Goal: Transaction & Acquisition: Obtain resource

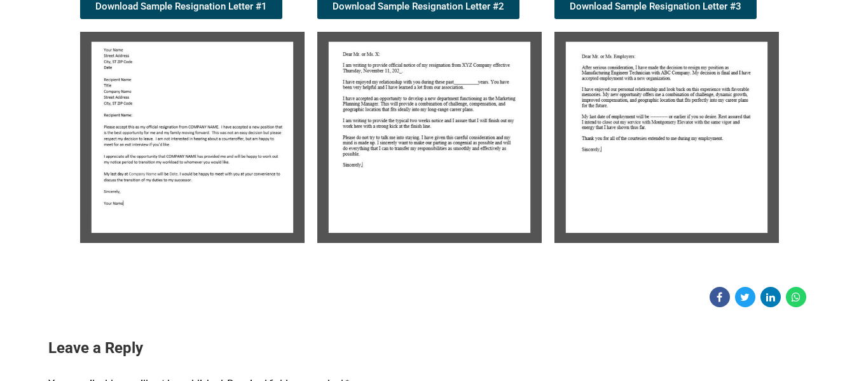
scroll to position [286, 0]
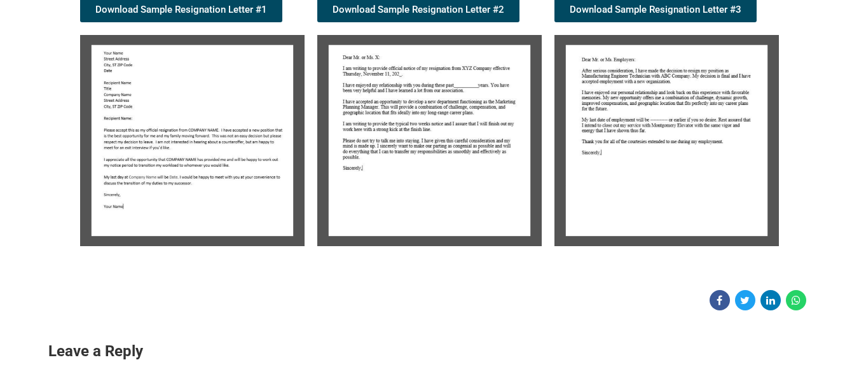
click at [197, 107] on img at bounding box center [192, 140] width 224 height 211
click at [187, 142] on img at bounding box center [192, 140] width 224 height 211
click at [192, 10] on span "Download Sample Resignation Letter #1" at bounding box center [181, 10] width 172 height 10
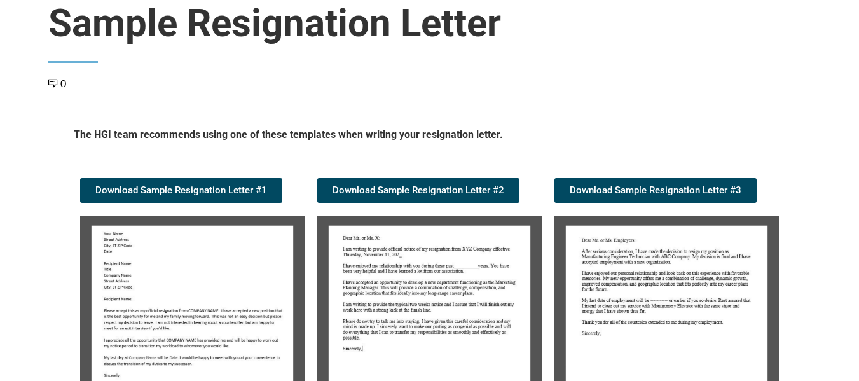
scroll to position [127, 0]
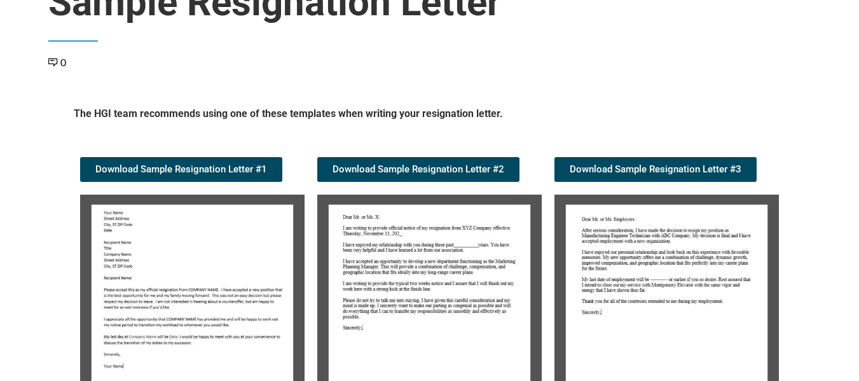
click at [234, 274] on img at bounding box center [192, 300] width 224 height 211
click at [133, 170] on span "Download Sample Resignation Letter #1" at bounding box center [181, 170] width 172 height 10
